Goal: Use online tool/utility: Utilize a website feature to perform a specific function

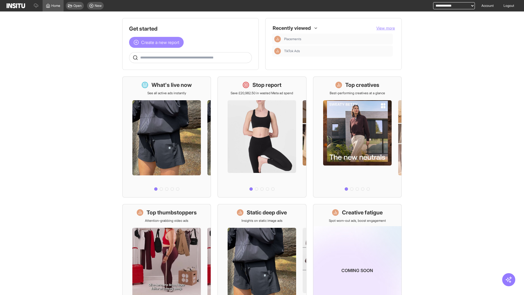
click at [158, 42] on span "Create a new report" at bounding box center [160, 42] width 38 height 7
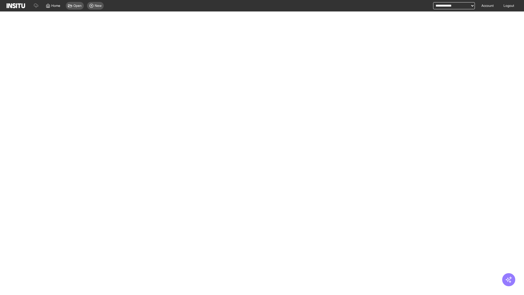
select select "**"
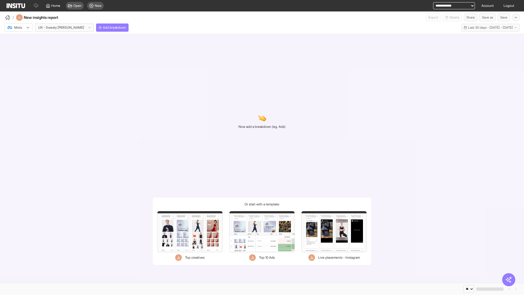
click at [19, 28] on div at bounding box center [14, 27] width 15 height 5
click at [18, 39] on span "Meta" at bounding box center [17, 39] width 7 height 5
click at [103, 28] on span "Add breakdown" at bounding box center [114, 27] width 23 height 4
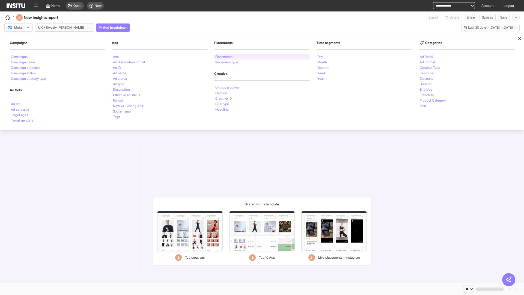
click at [224, 57] on li "Placements" at bounding box center [223, 56] width 17 height 3
